Goal: Information Seeking & Learning: Learn about a topic

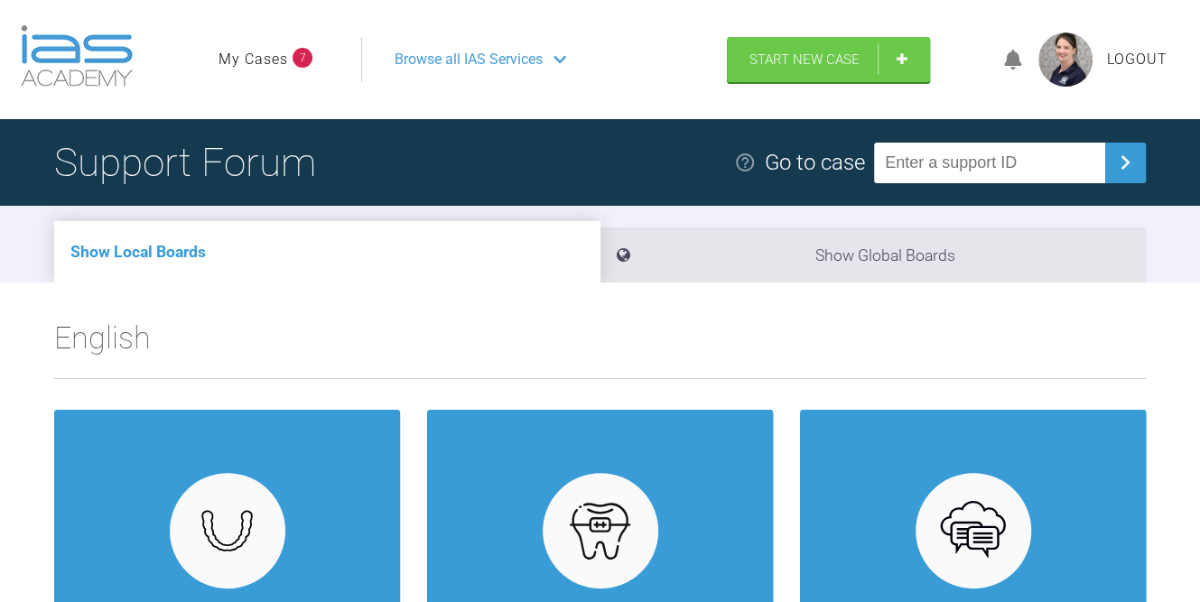
click at [297, 58] on span "7" at bounding box center [303, 58] width 20 height 20
click at [260, 59] on link "My Cases" at bounding box center [253, 59] width 70 height 23
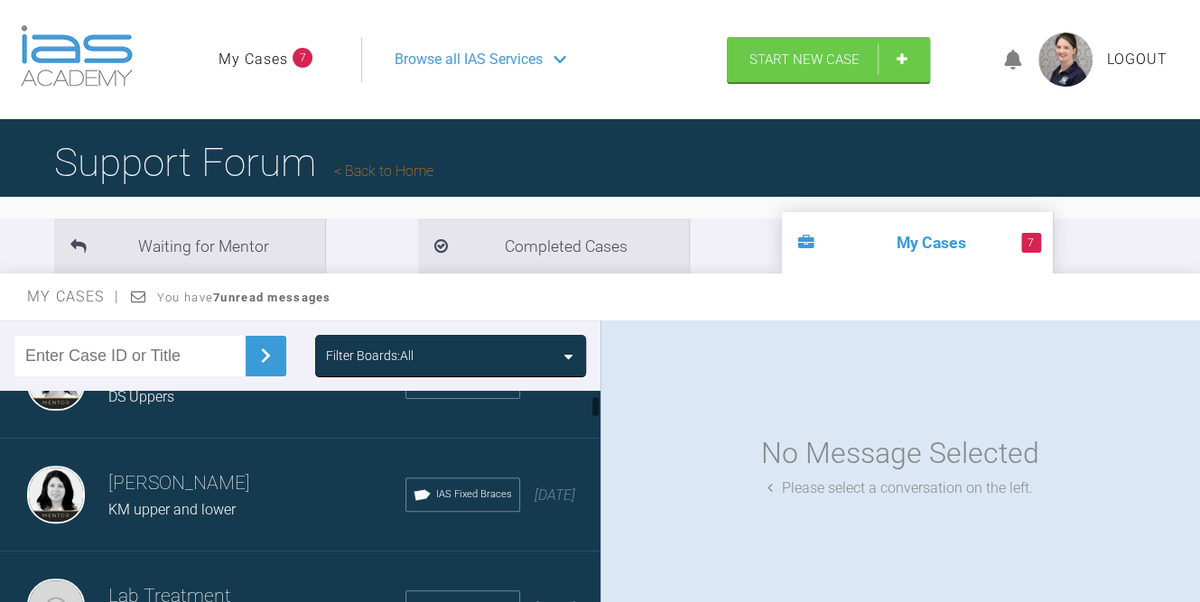
scroll to position [181, 0]
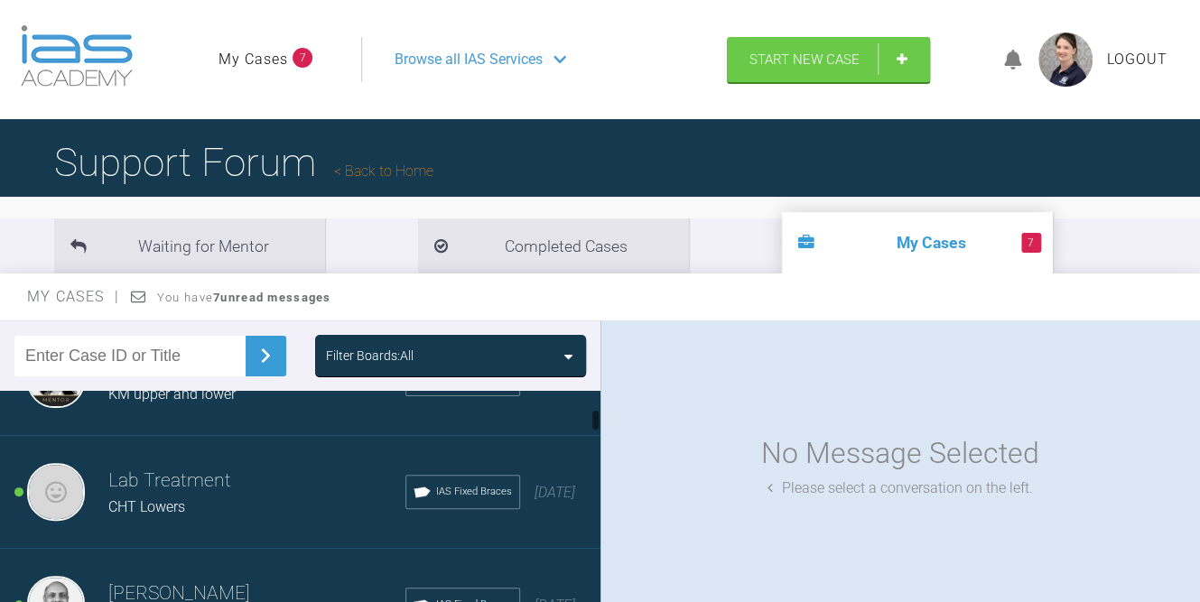
click at [160, 410] on div "Hooria Olsen KM upper and lower IAS Fixed Braces 3 months ago" at bounding box center [307, 379] width 614 height 113
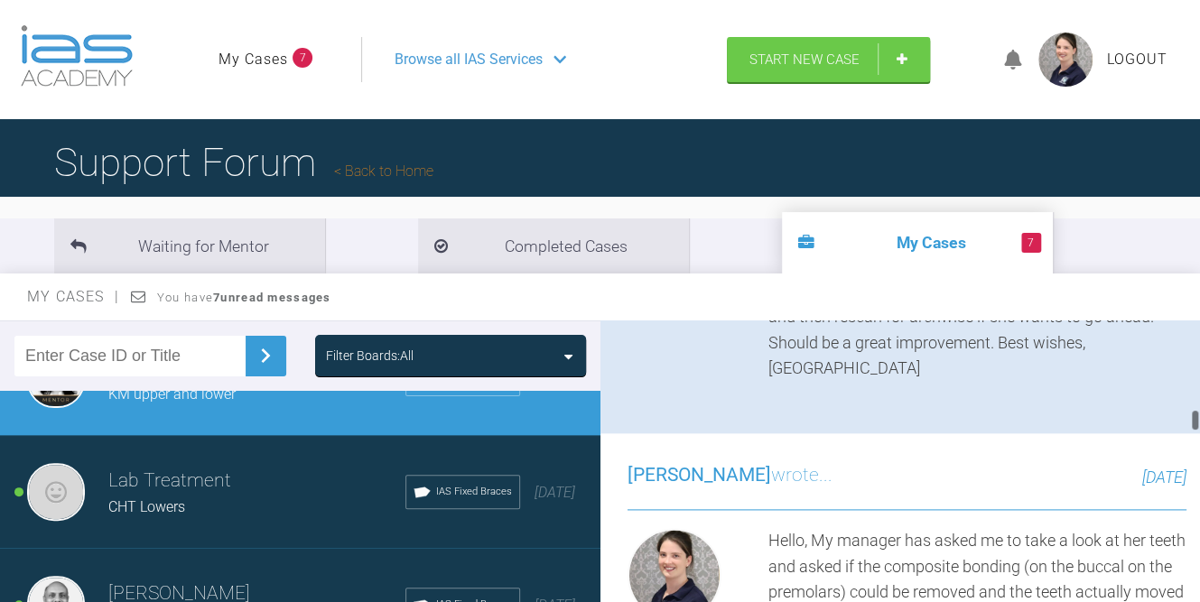
scroll to position [1354, 0]
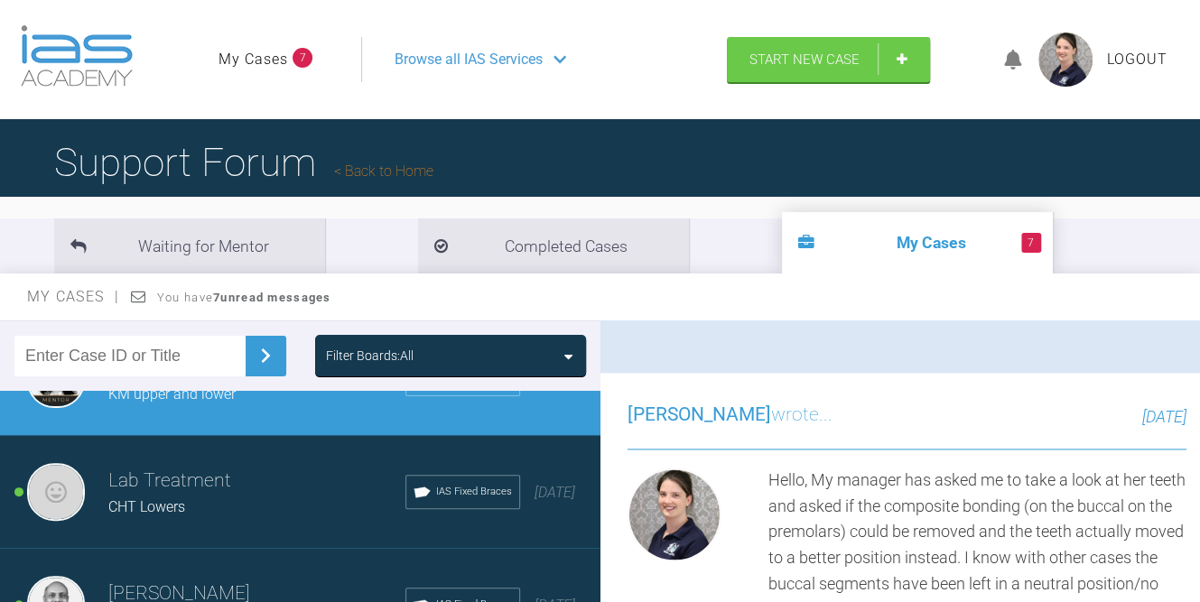
drag, startPoint x: 983, startPoint y: 351, endPoint x: 985, endPoint y: 383, distance: 31.7
click at [985, 321] on div "Hi [PERSON_NAME]. This looks like it could really improve well - the buccal seg…" at bounding box center [977, 153] width 419 height 338
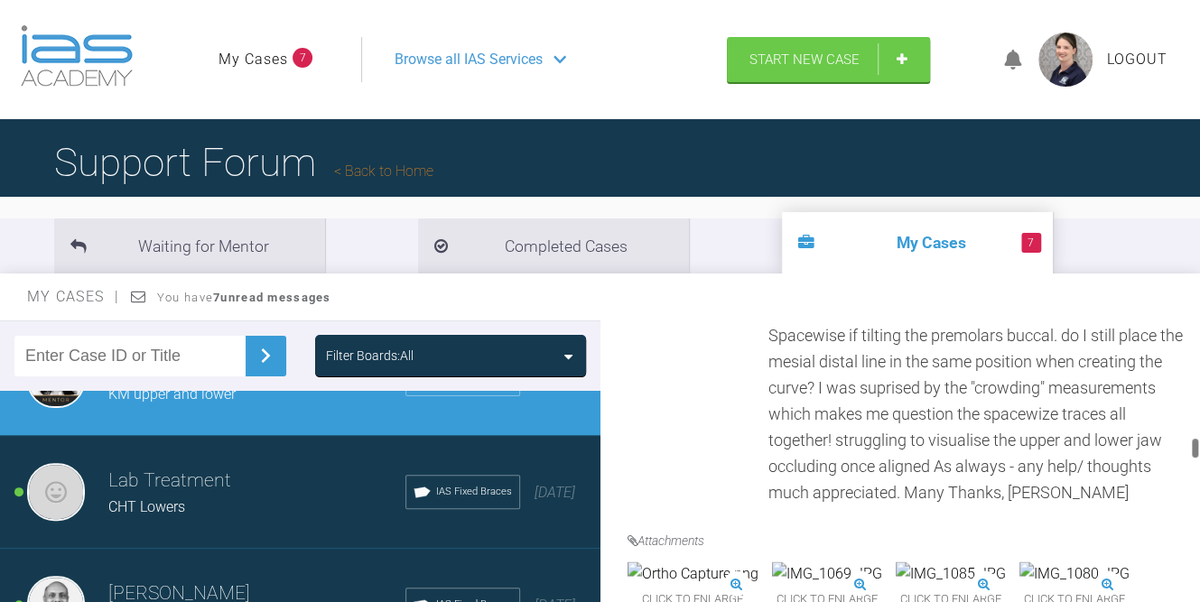
scroll to position [1715, 0]
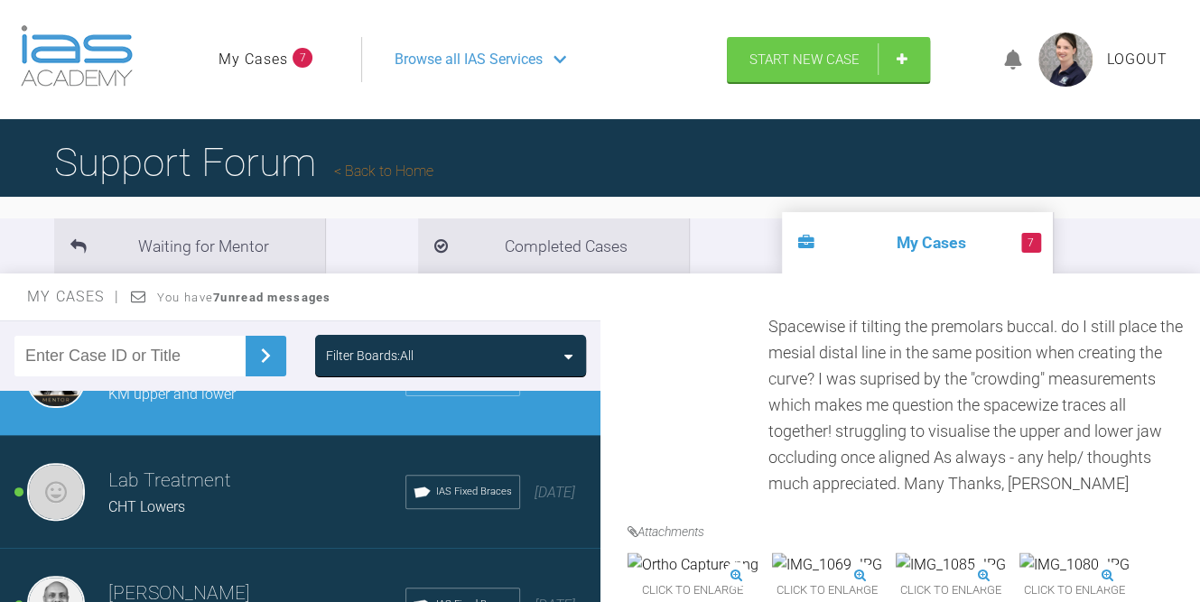
drag, startPoint x: 917, startPoint y: 386, endPoint x: 971, endPoint y: 523, distance: 146.4
click at [971, 497] on div "Hello, My manager has asked me to take a look at her teeth and asked if the com…" at bounding box center [977, 302] width 419 height 390
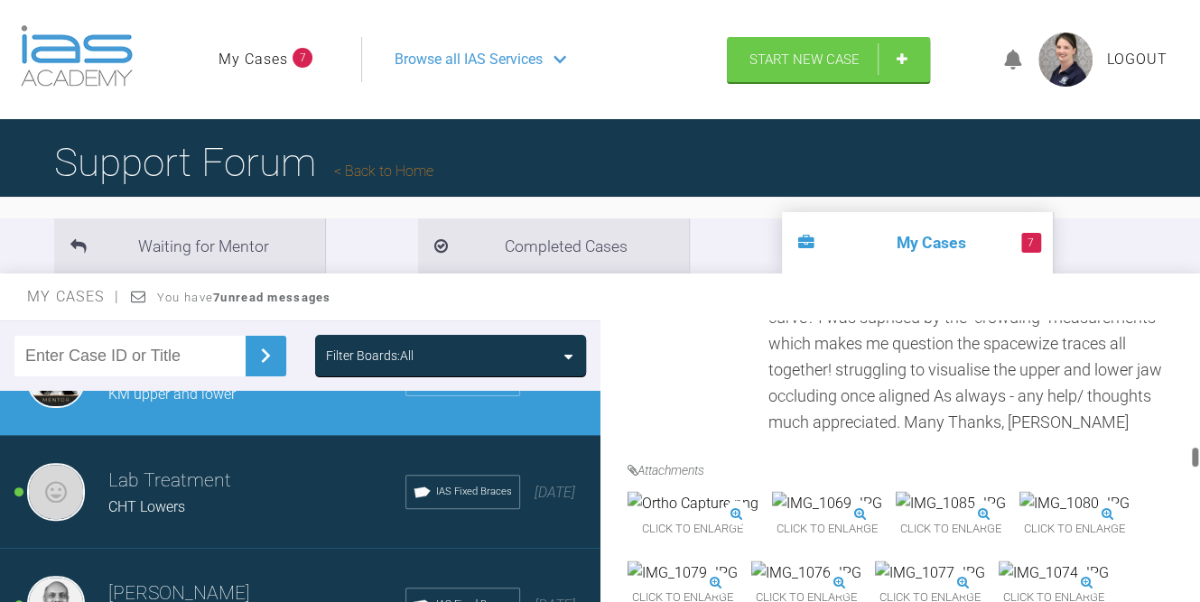
scroll to position [1806, 0]
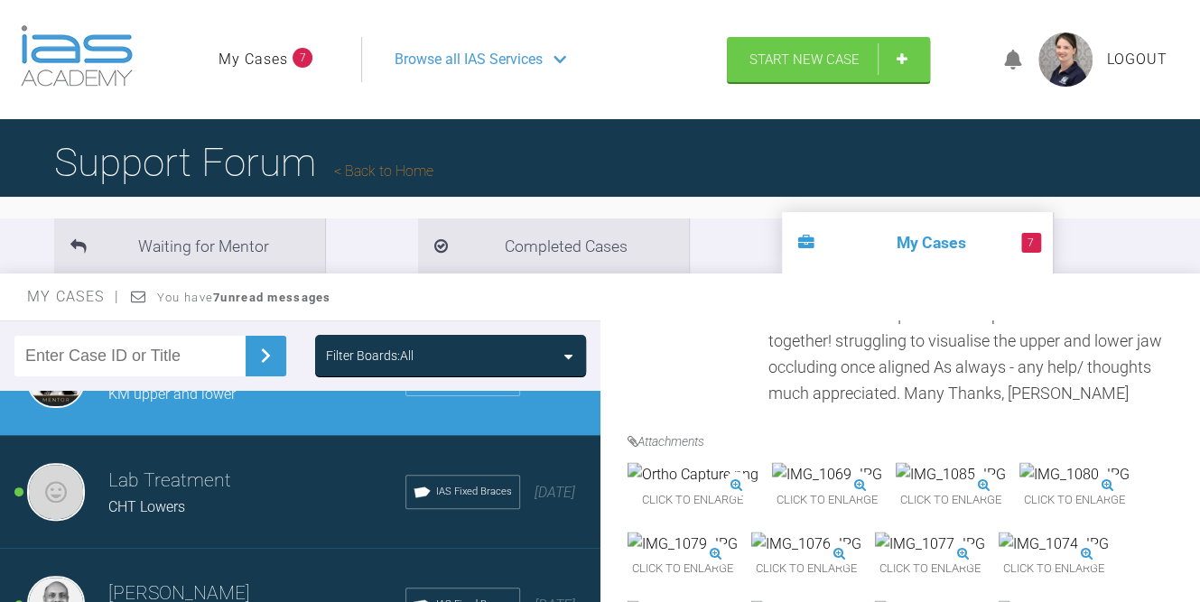
drag, startPoint x: 786, startPoint y: 467, endPoint x: 888, endPoint y: 547, distance: 130.6
click at [888, 406] on div "Hello, My manager has asked me to take a look at her teeth and asked if the com…" at bounding box center [977, 211] width 419 height 390
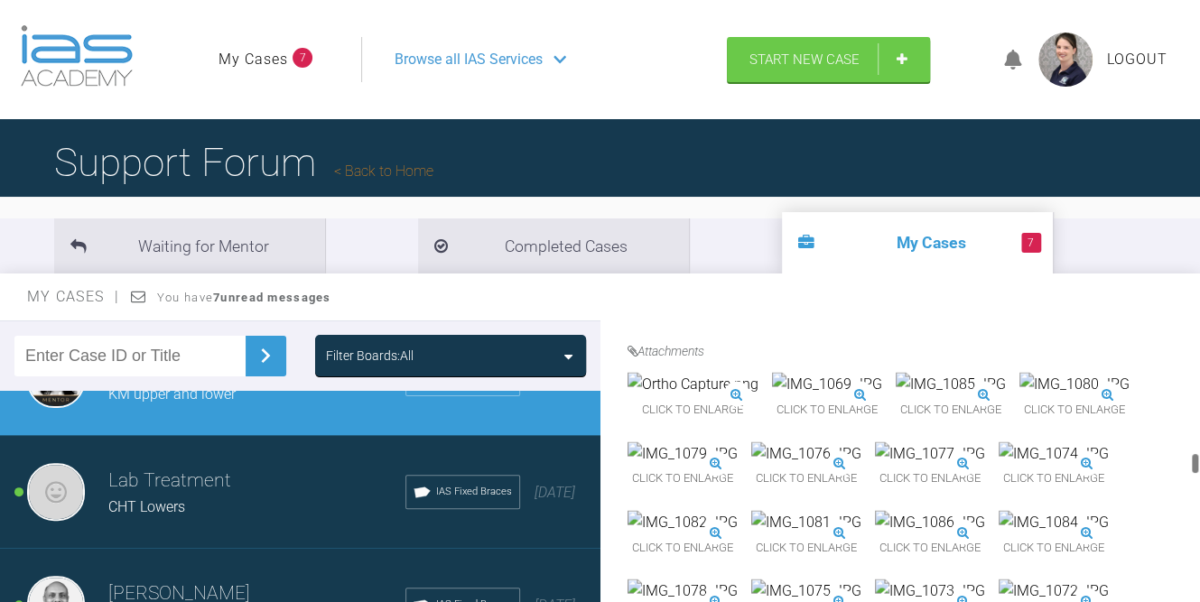
scroll to position [1986, 0]
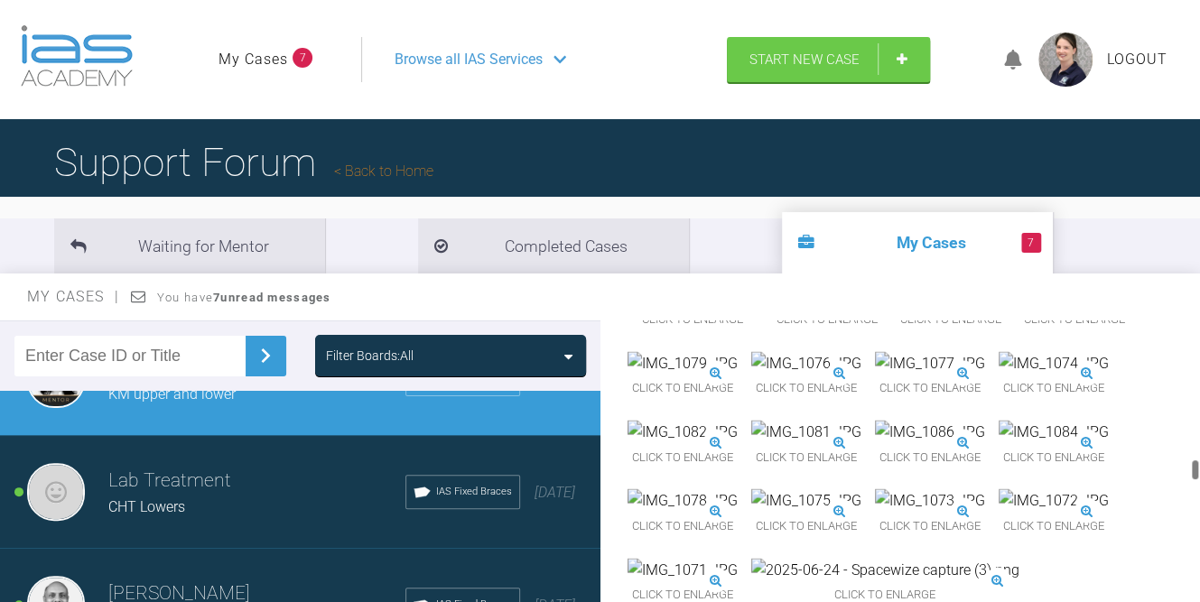
click at [970, 226] on div "Hello, My manager has asked me to take a look at her teeth and asked if the com…" at bounding box center [977, 31] width 419 height 390
drag, startPoint x: 901, startPoint y: 339, endPoint x: 917, endPoint y: 488, distance: 149.9
click at [917, 488] on div "Hannah Hopkins wrote... 3 months ago Hello, My manager has asked me to take a l…" at bounding box center [907, 345] width 614 height 1208
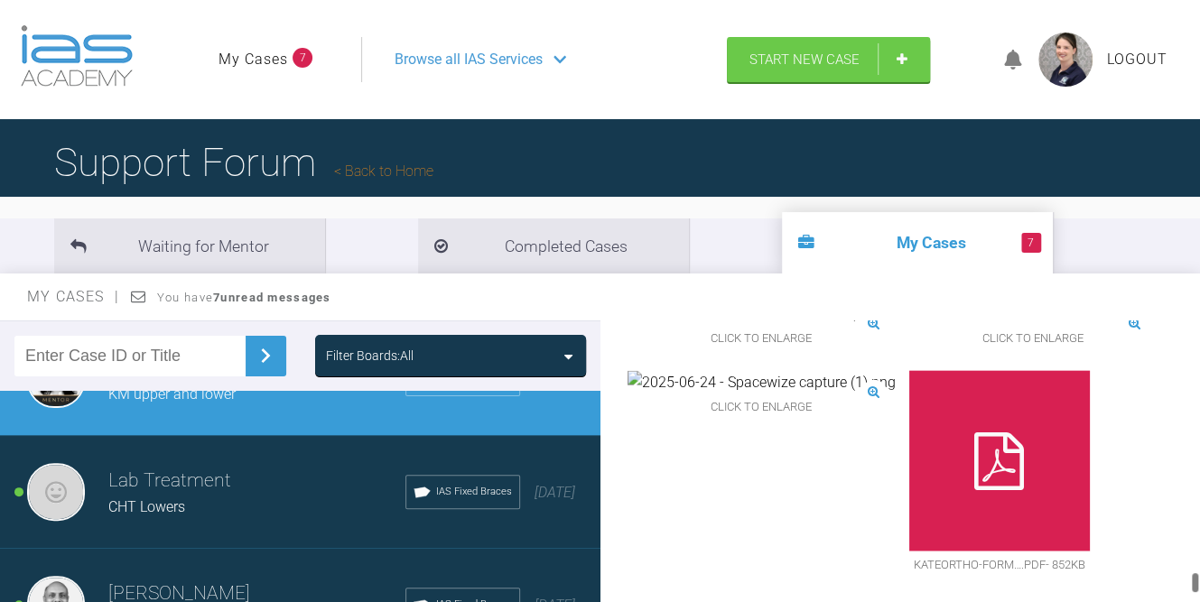
scroll to position [3612, 0]
click at [915, 256] on img at bounding box center [885, 244] width 268 height 23
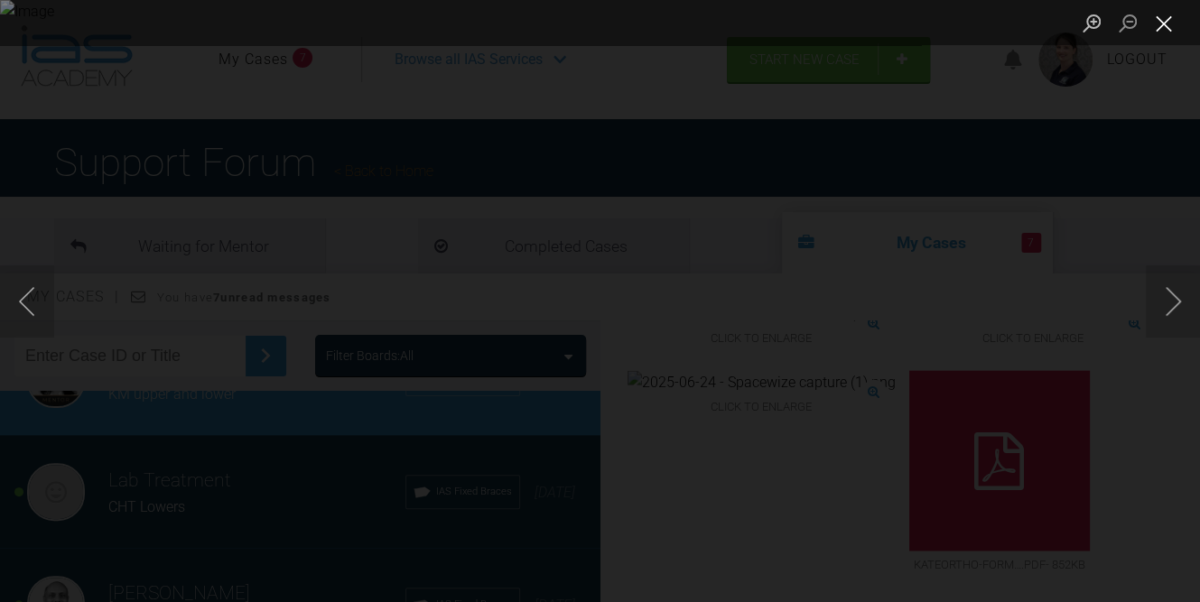
click at [1162, 22] on button "Close lightbox" at bounding box center [1164, 23] width 36 height 32
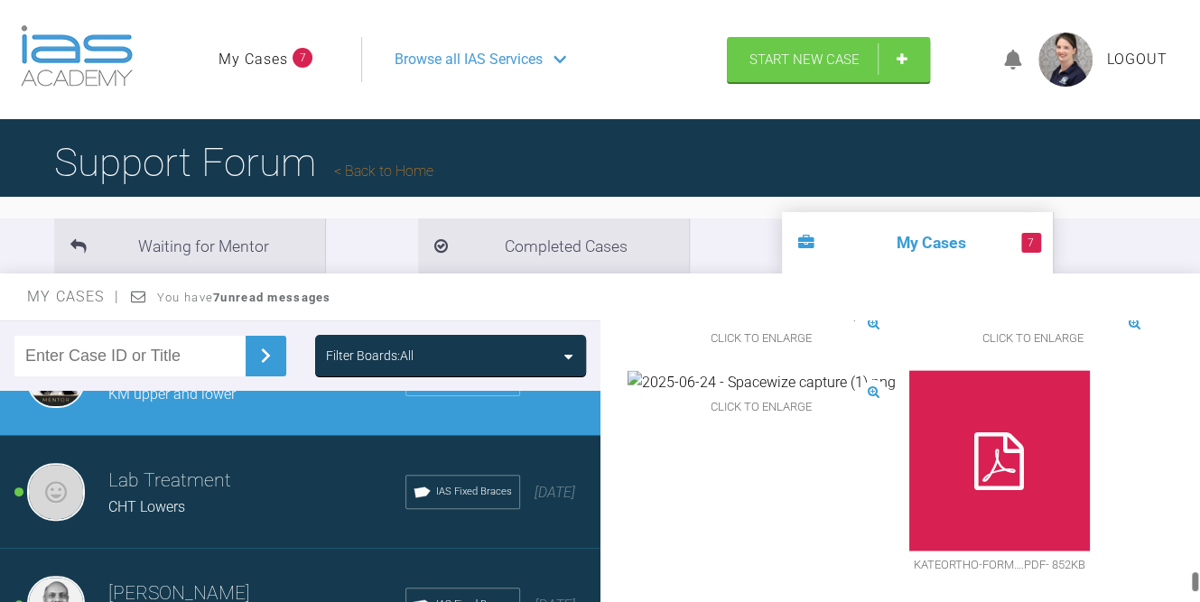
scroll to position [3521, 0]
click at [946, 256] on img at bounding box center [885, 244] width 268 height 23
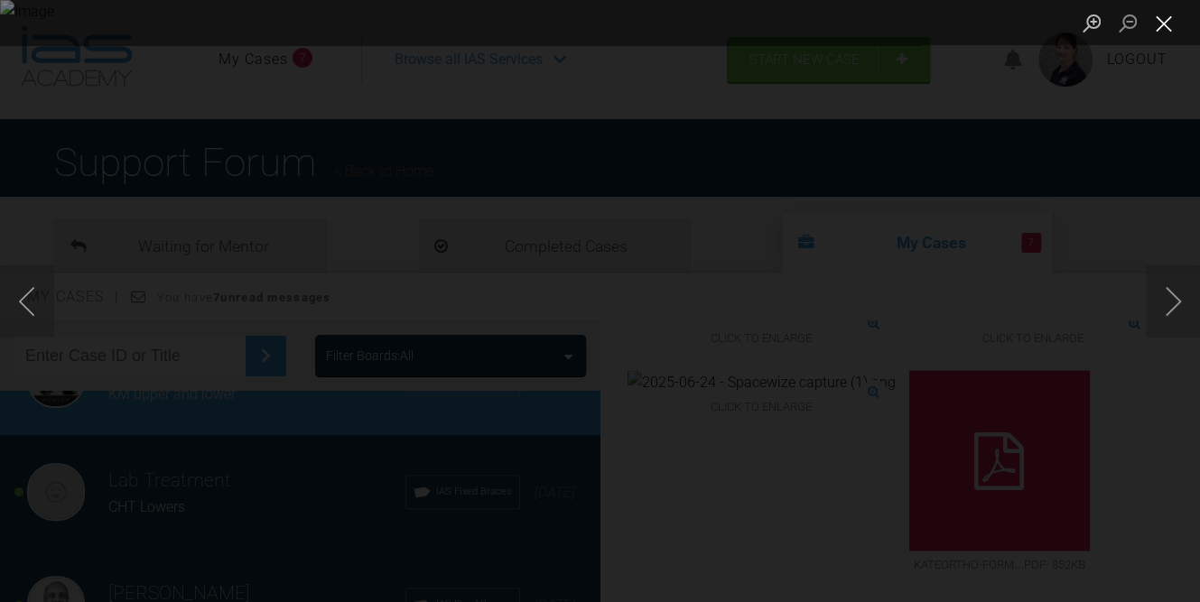
click at [1155, 34] on button "Close lightbox" at bounding box center [1164, 23] width 36 height 32
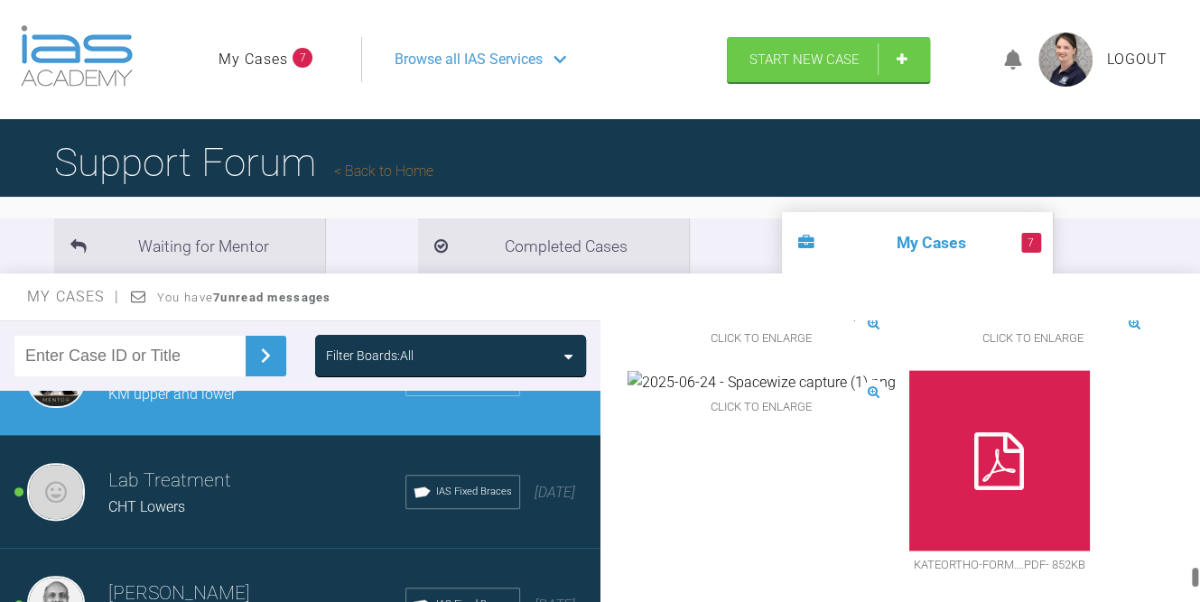
click at [728, 325] on img at bounding box center [761, 313] width 268 height 23
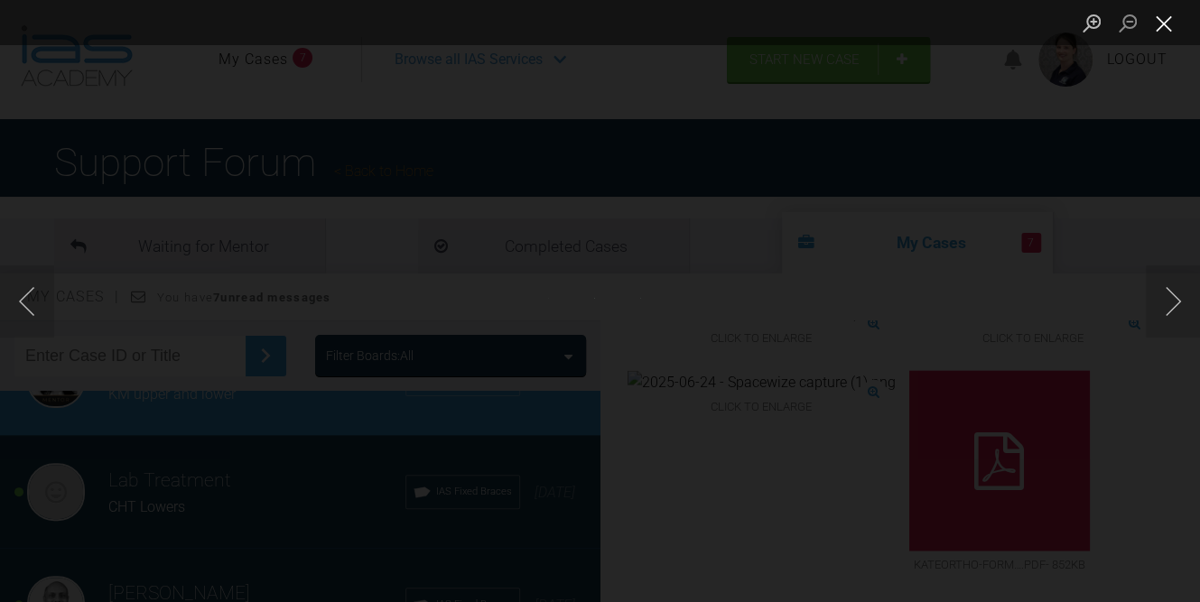
click at [1167, 26] on button "Close lightbox" at bounding box center [1164, 23] width 36 height 32
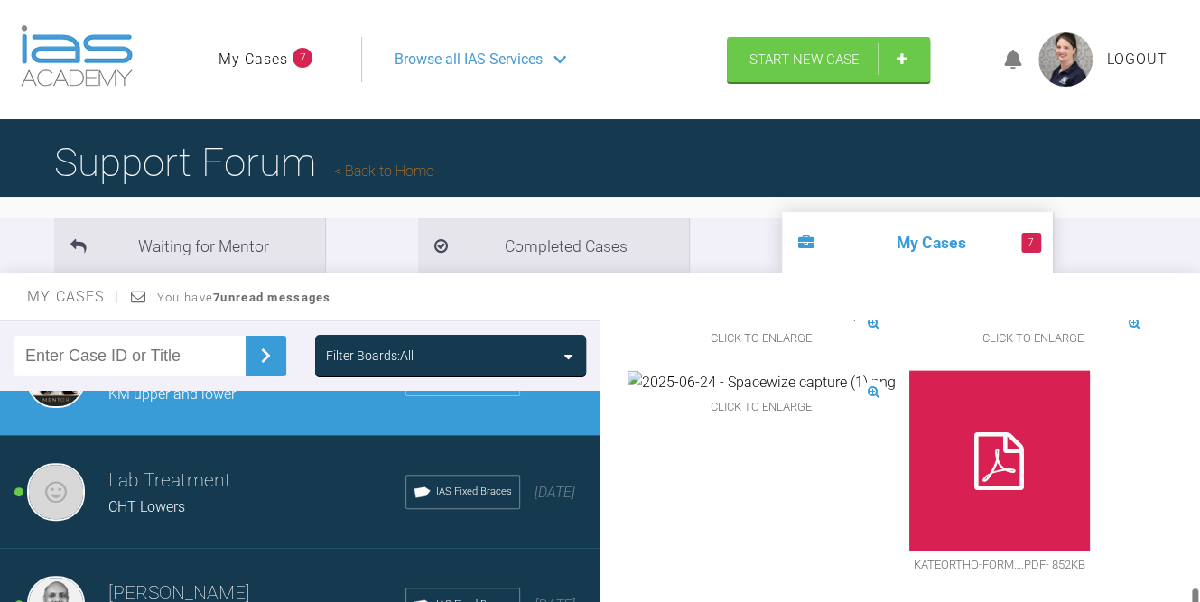
scroll to position [3830, 0]
click at [737, 395] on img at bounding box center [761, 382] width 268 height 23
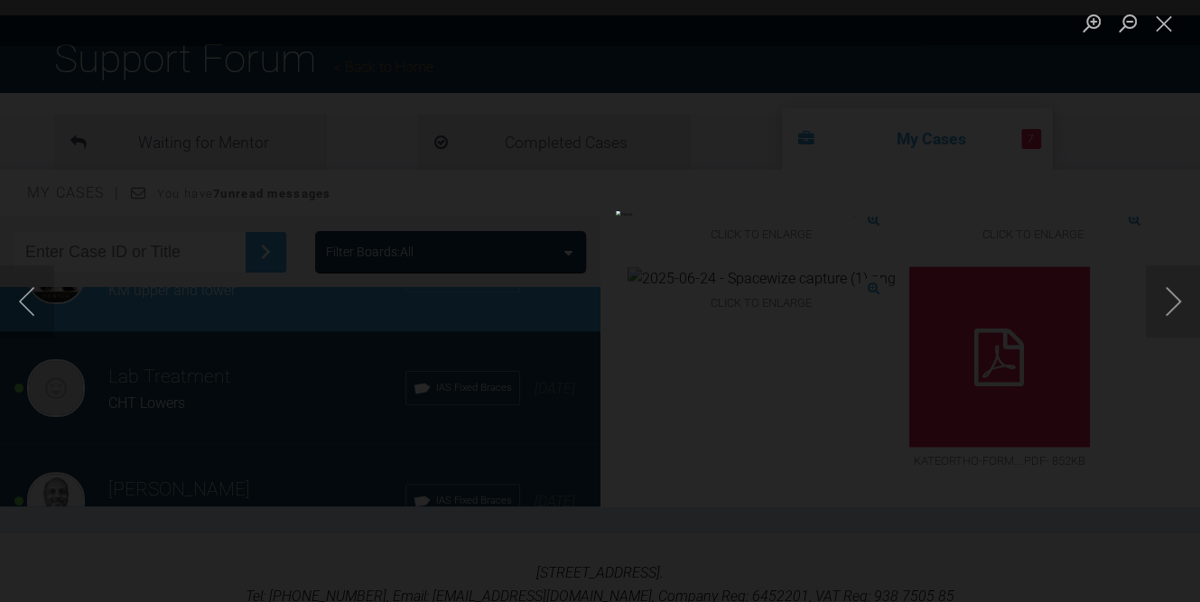
scroll to position [181, 0]
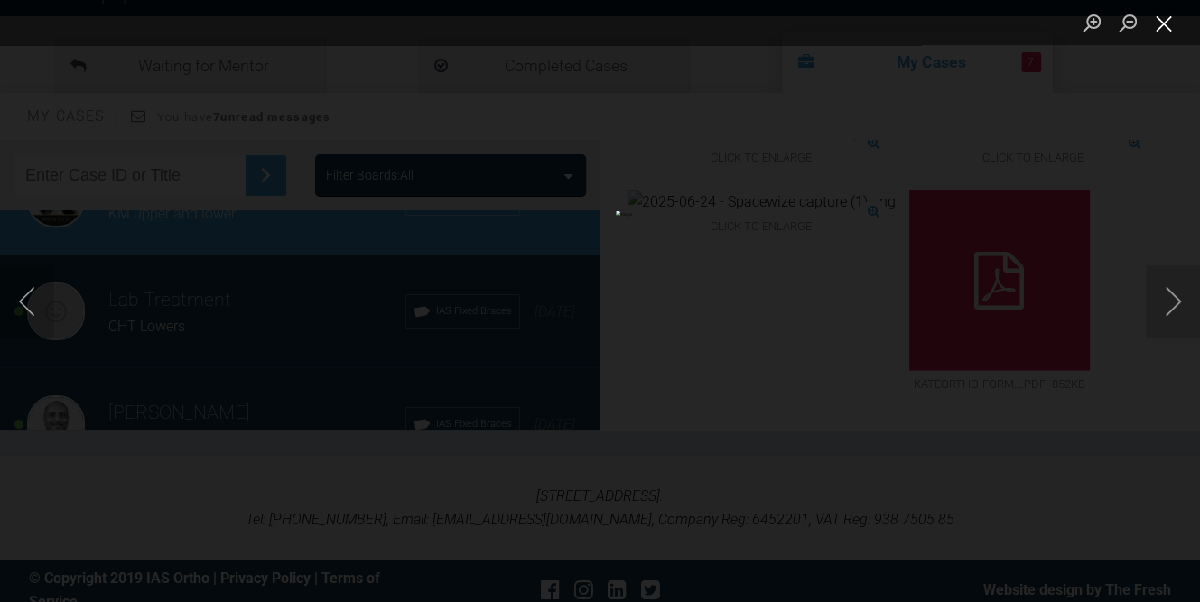
click at [1167, 21] on button "Close lightbox" at bounding box center [1164, 23] width 36 height 32
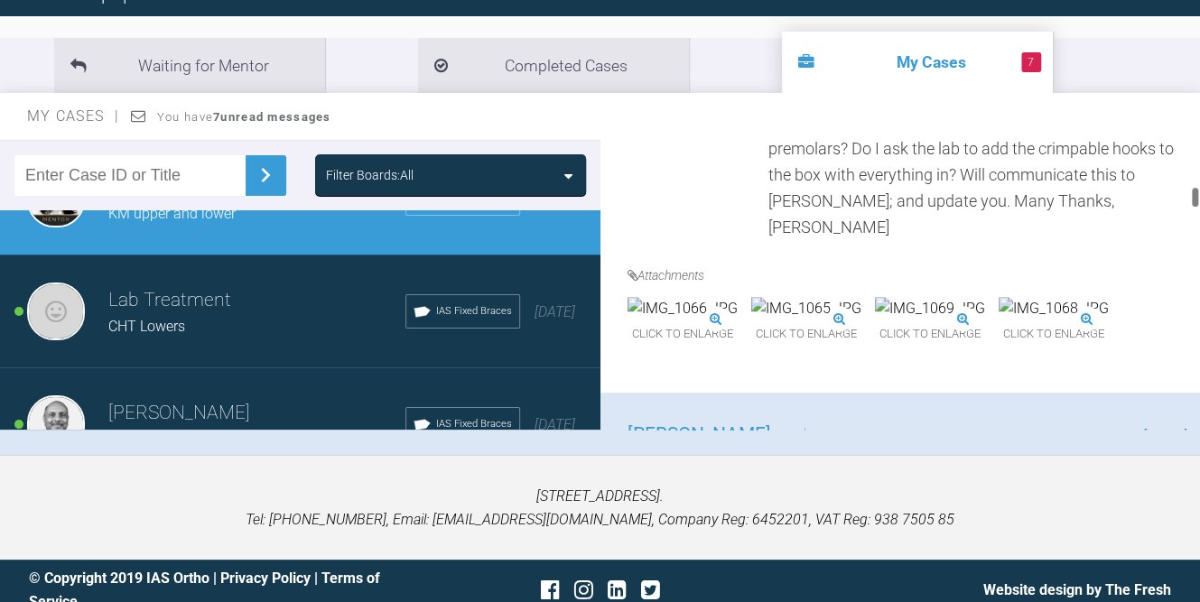
scroll to position [0, 0]
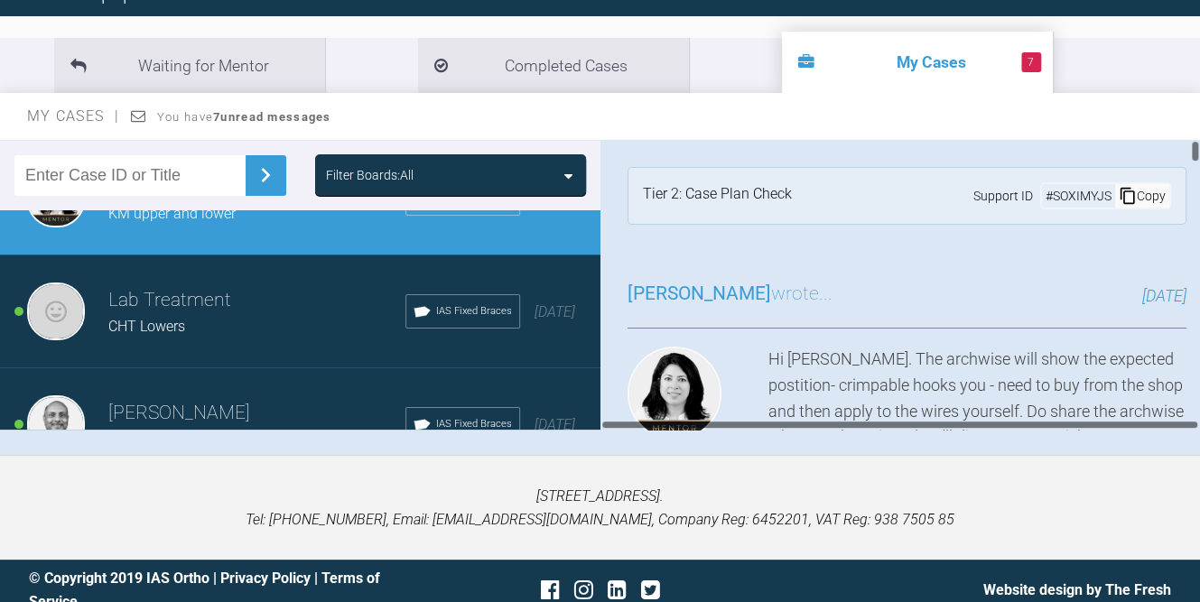
click at [1074, 191] on div "# SOXIMYJS" at bounding box center [1078, 196] width 73 height 20
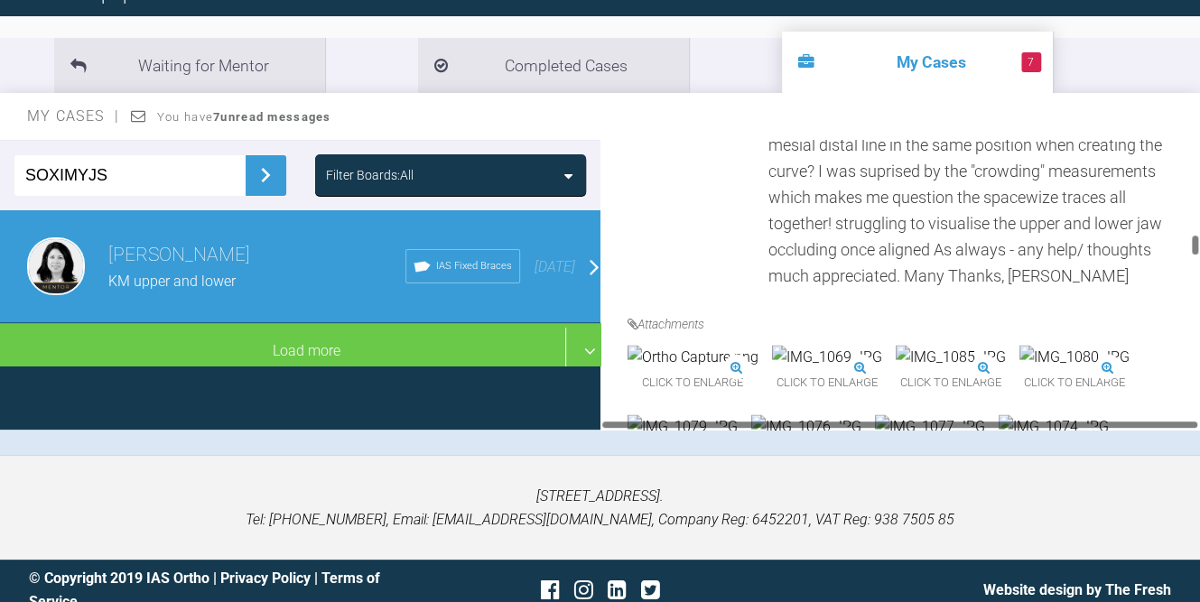
scroll to position [1302, 0]
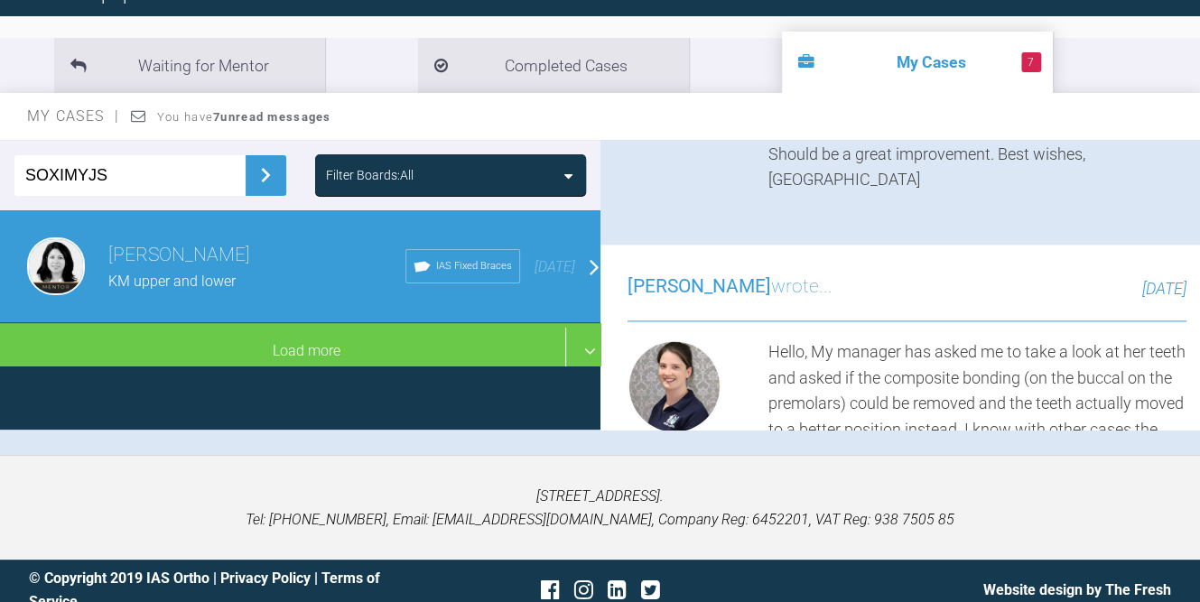
drag, startPoint x: 891, startPoint y: 181, endPoint x: 940, endPoint y: 292, distance: 121.3
click at [940, 193] on div "Hi [PERSON_NAME]. This looks like it could really improve well - the buccal seg…" at bounding box center [977, 25] width 419 height 338
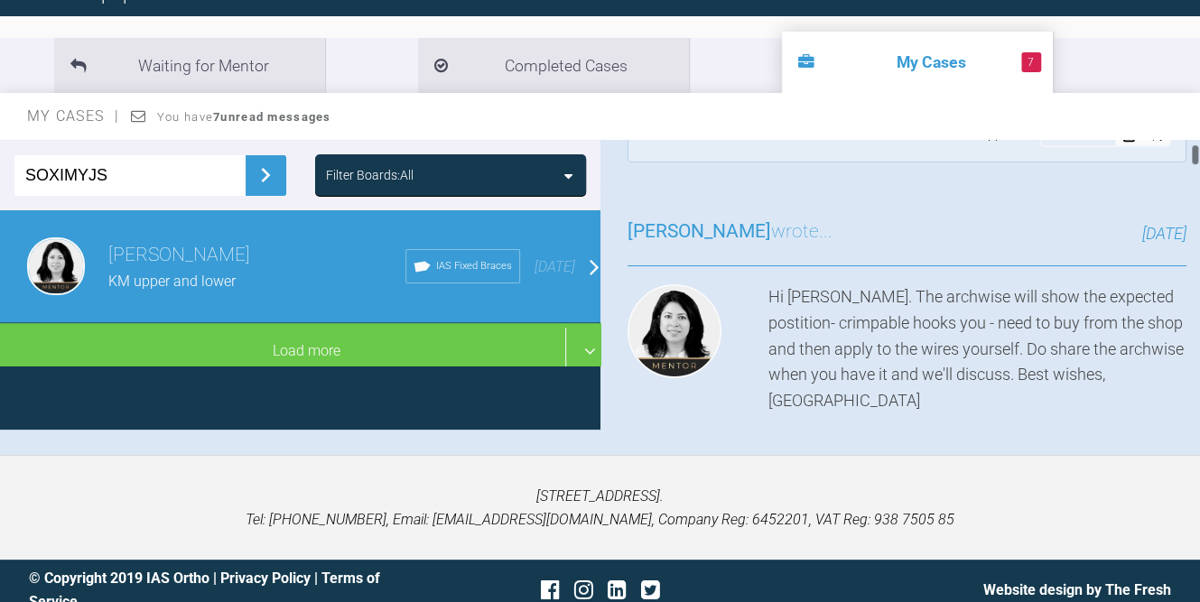
scroll to position [90, 0]
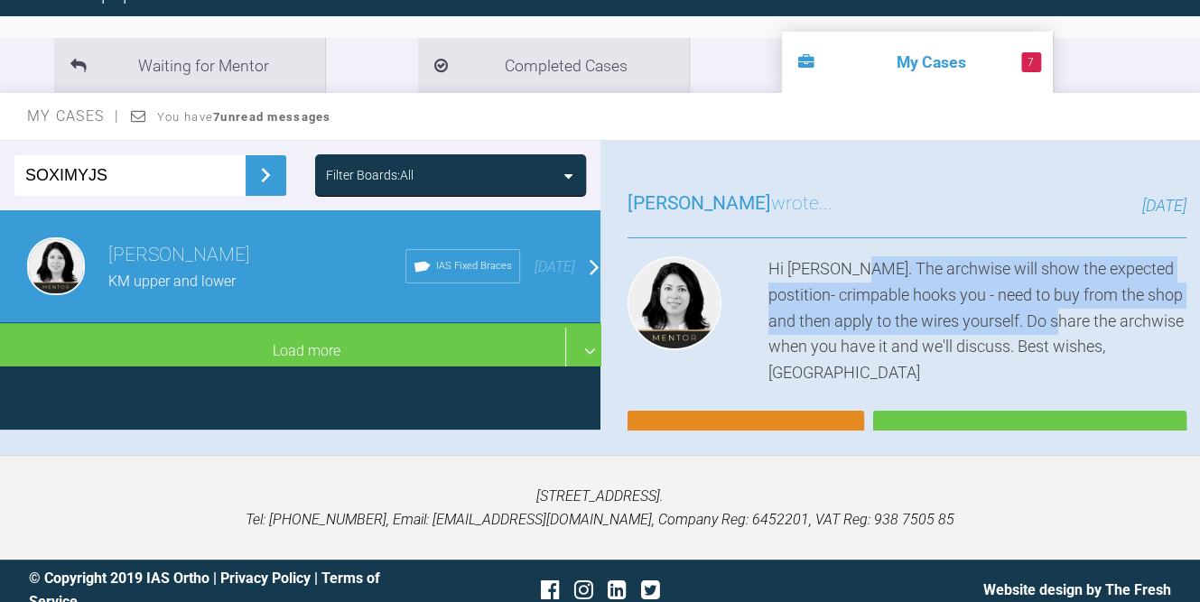
drag, startPoint x: 849, startPoint y: 263, endPoint x: 1148, endPoint y: 327, distance: 306.5
click at [1148, 327] on div "Hi [PERSON_NAME]. The archwise will show the expected postition- crimpable hook…" at bounding box center [977, 321] width 419 height 130
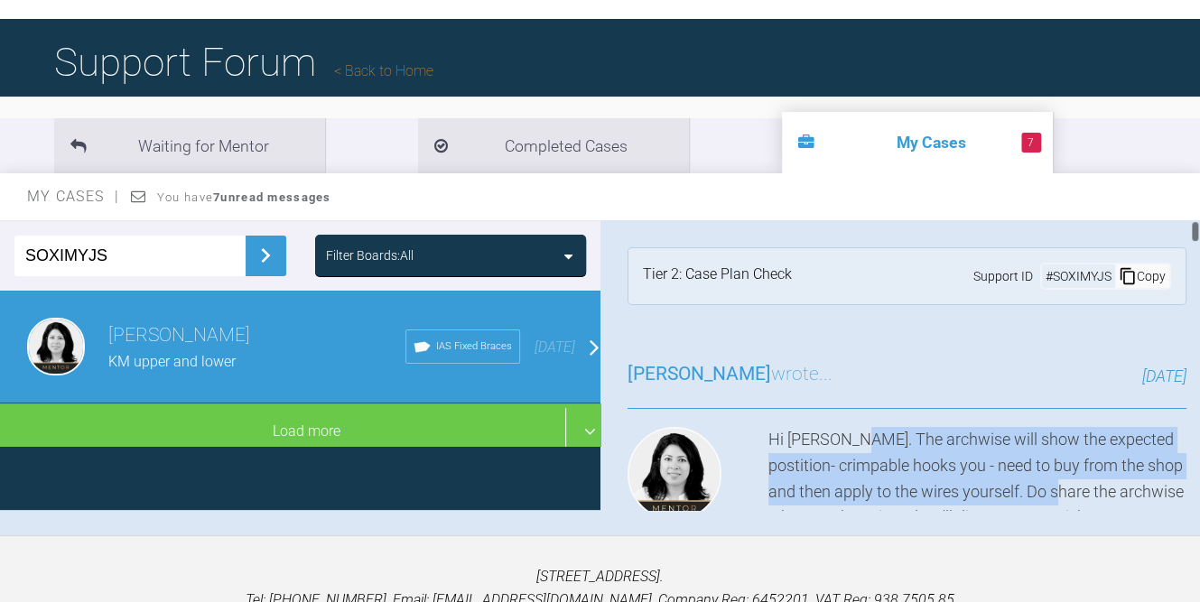
scroll to position [0, 0]
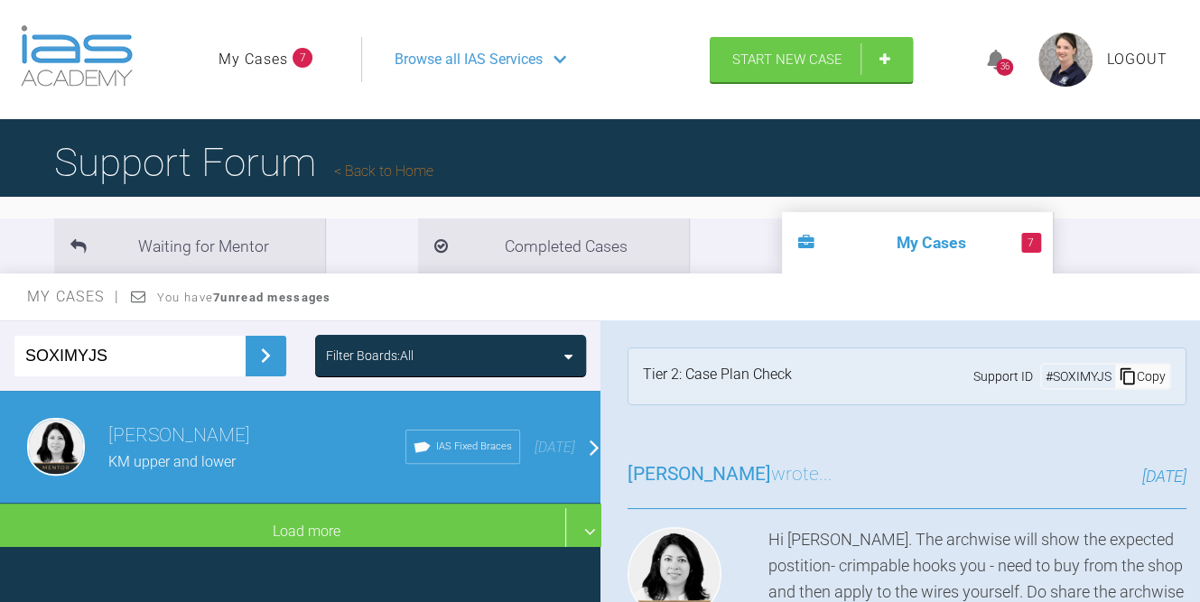
click at [547, 61] on div "Browse all IAS Services" at bounding box center [527, 59] width 299 height 45
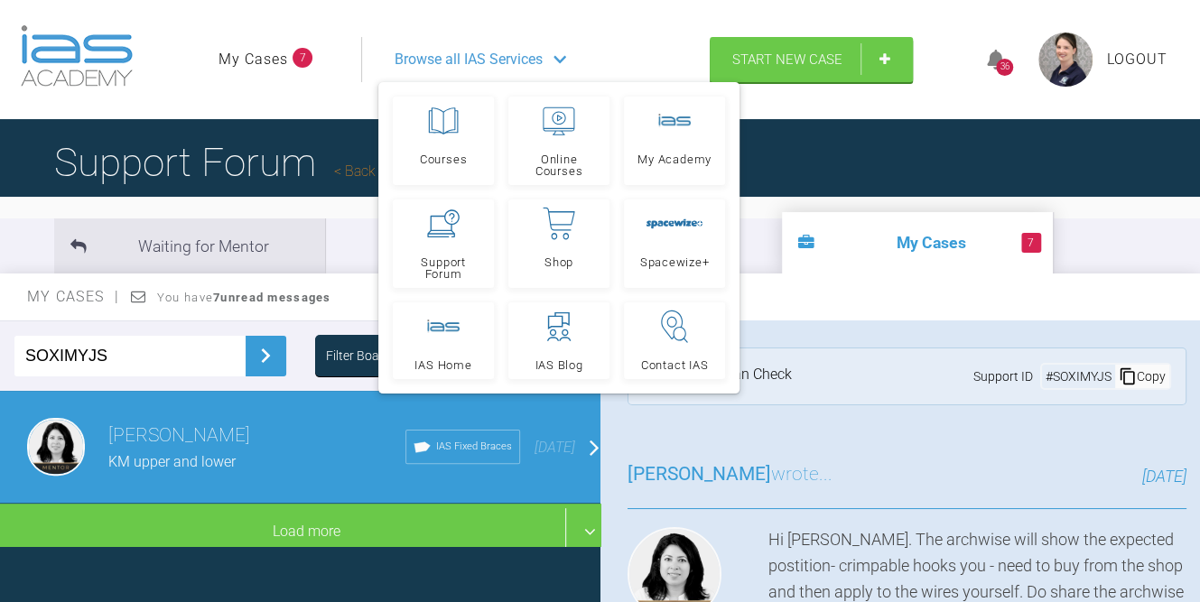
click at [518, 66] on span "Browse all IAS Services" at bounding box center [469, 59] width 148 height 23
